Goal: Find specific page/section: Find specific page/section

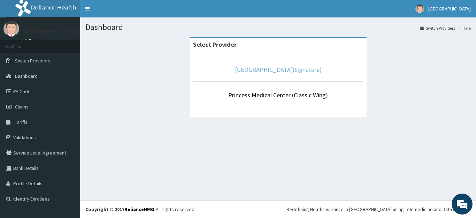
click at [269, 69] on link "[GEOGRAPHIC_DATA](Signature)" at bounding box center [278, 69] width 87 height 8
click at [263, 68] on link "[GEOGRAPHIC_DATA](Signature)" at bounding box center [278, 69] width 87 height 8
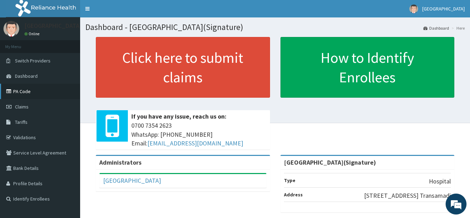
click at [18, 88] on link "PA Code" at bounding box center [40, 91] width 80 height 15
